Goal: Share content

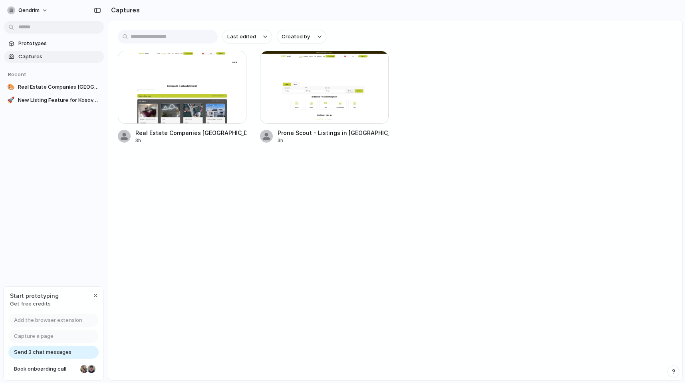
click at [183, 107] on div at bounding box center [182, 87] width 129 height 73
click at [183, 107] on div at bounding box center [182, 87] width 128 height 72
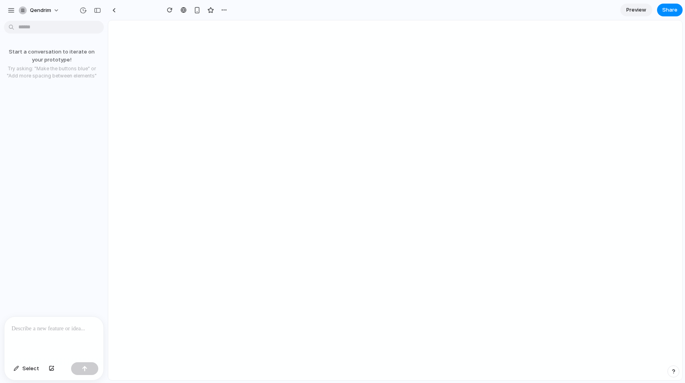
type input "**********"
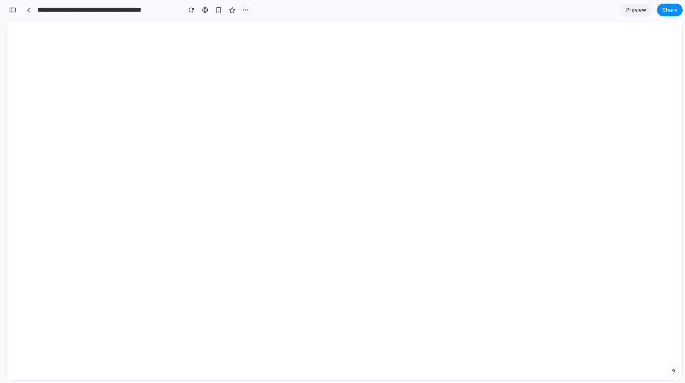
click at [244, 10] on div "button" at bounding box center [245, 10] width 6 height 6
click at [378, 101] on div "Duplicate Delete" at bounding box center [342, 191] width 685 height 383
click at [669, 8] on span "Share" at bounding box center [669, 10] width 15 height 8
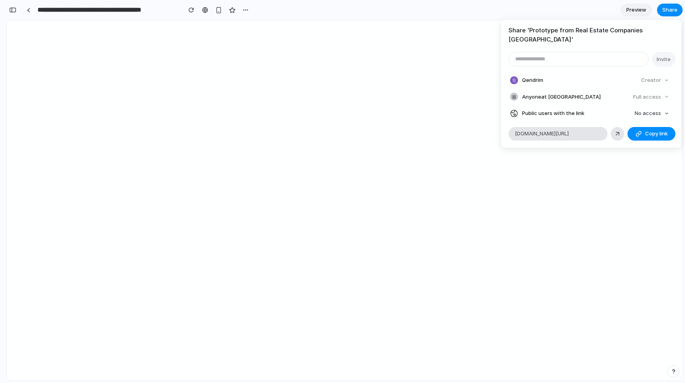
click at [599, 164] on div "Share ' Prototype from Real Estate Companies [GEOGRAPHIC_DATA] ' Invite Qendrim…" at bounding box center [342, 191] width 685 height 383
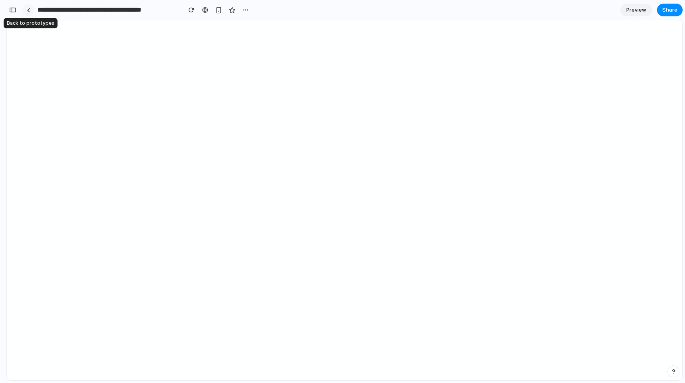
click at [33, 8] on link at bounding box center [28, 10] width 12 height 12
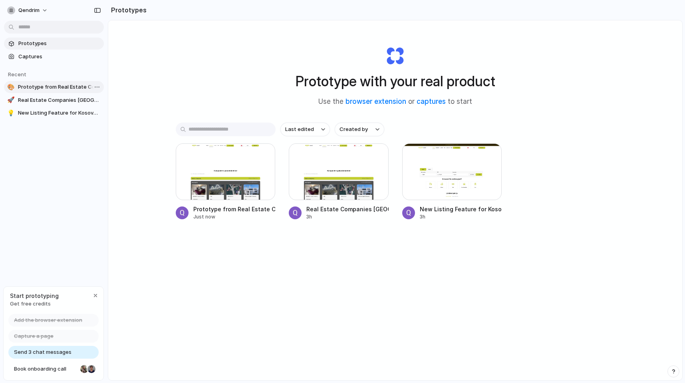
click at [33, 85] on span "Prototype from Real Estate Companies [GEOGRAPHIC_DATA]" at bounding box center [59, 87] width 83 height 8
